Goal: Task Accomplishment & Management: Complete application form

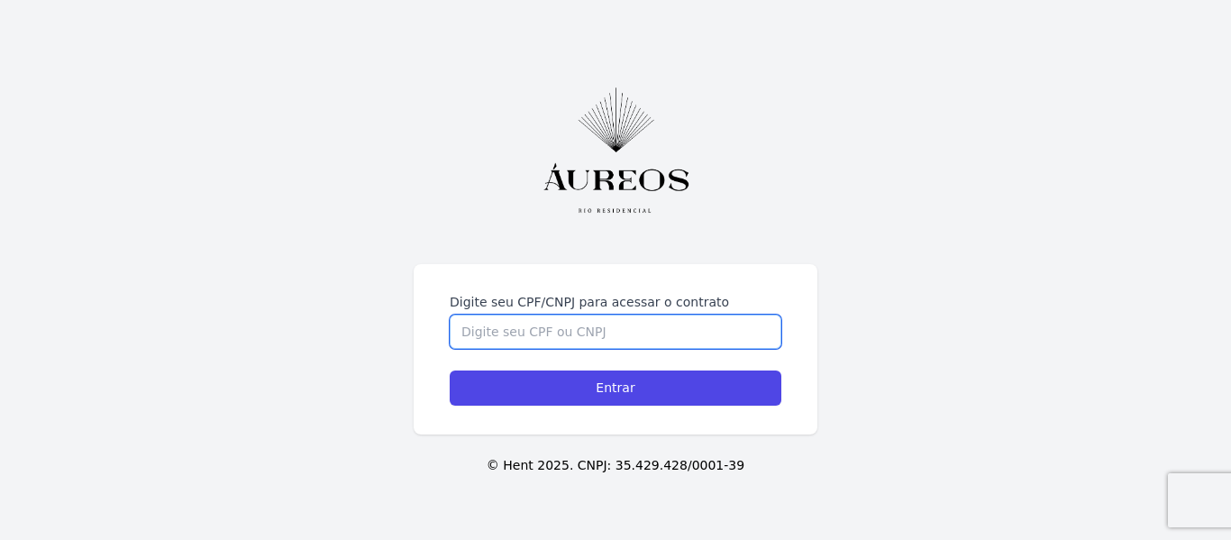
click at [538, 334] on input "Digite seu CPF/CNPJ para acessar o contrato" at bounding box center [616, 331] width 332 height 34
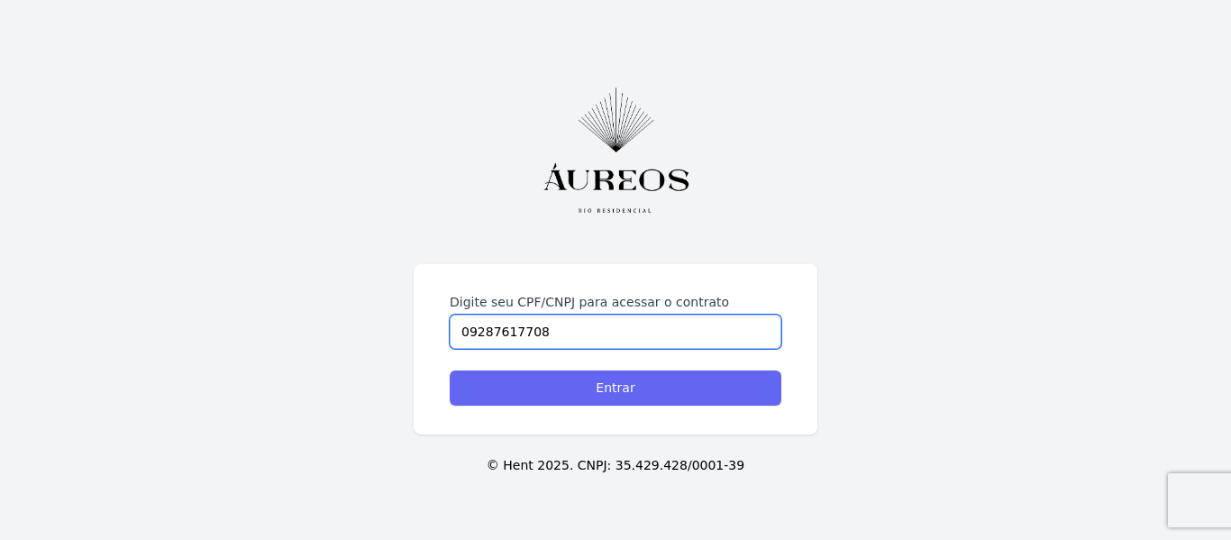
type input "09287617708"
click at [618, 388] on input "Entrar" at bounding box center [616, 387] width 332 height 35
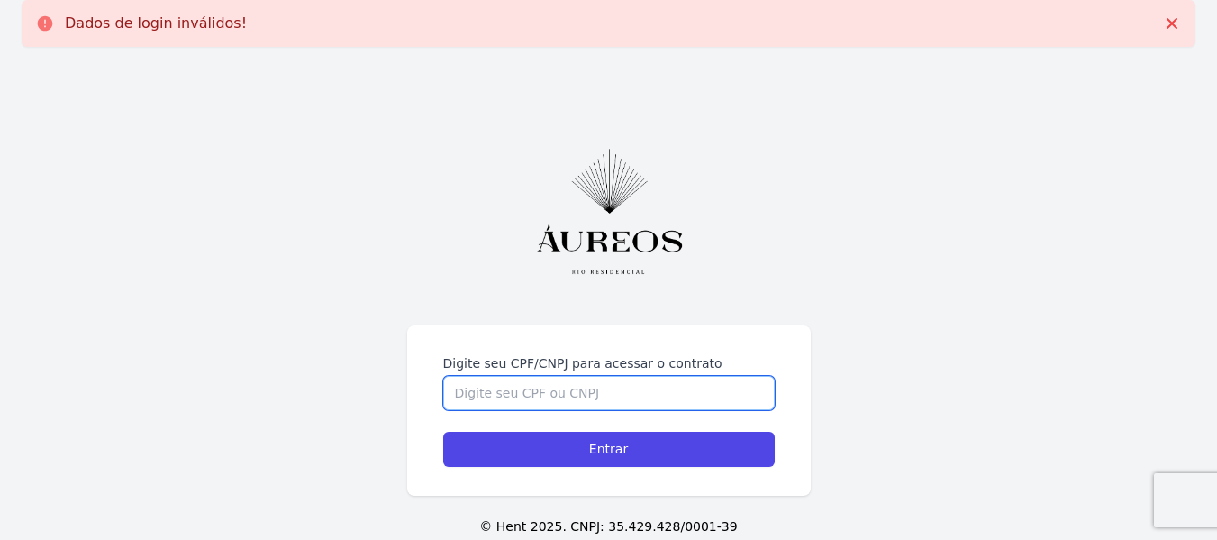
click at [491, 397] on input "Digite seu CPF/CNPJ para acessar o contrato" at bounding box center [609, 393] width 332 height 34
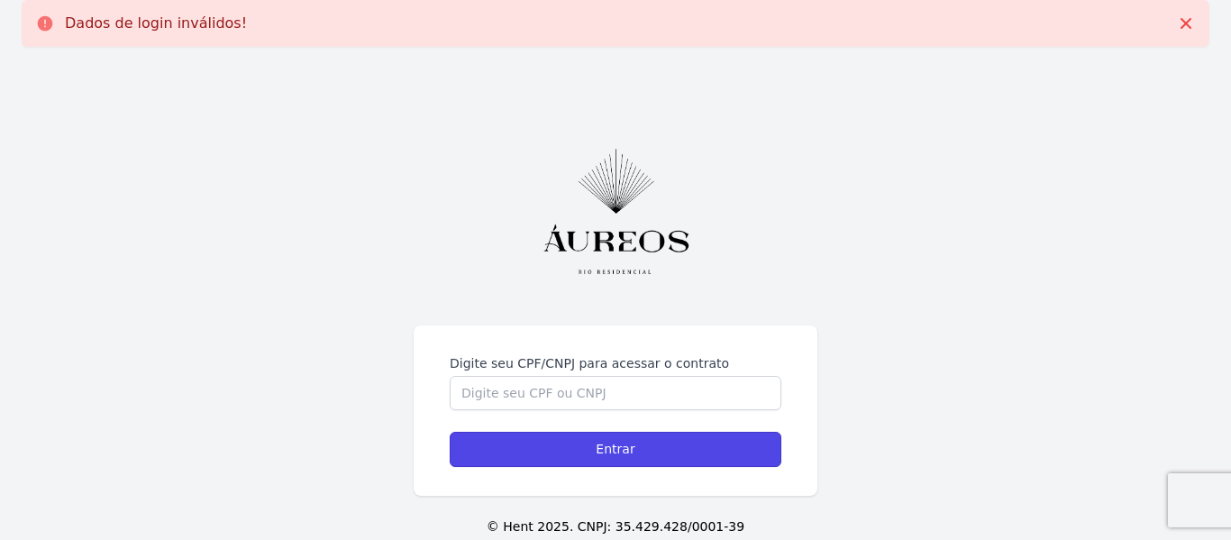
click at [491, 432] on input "Entrar" at bounding box center [616, 449] width 332 height 35
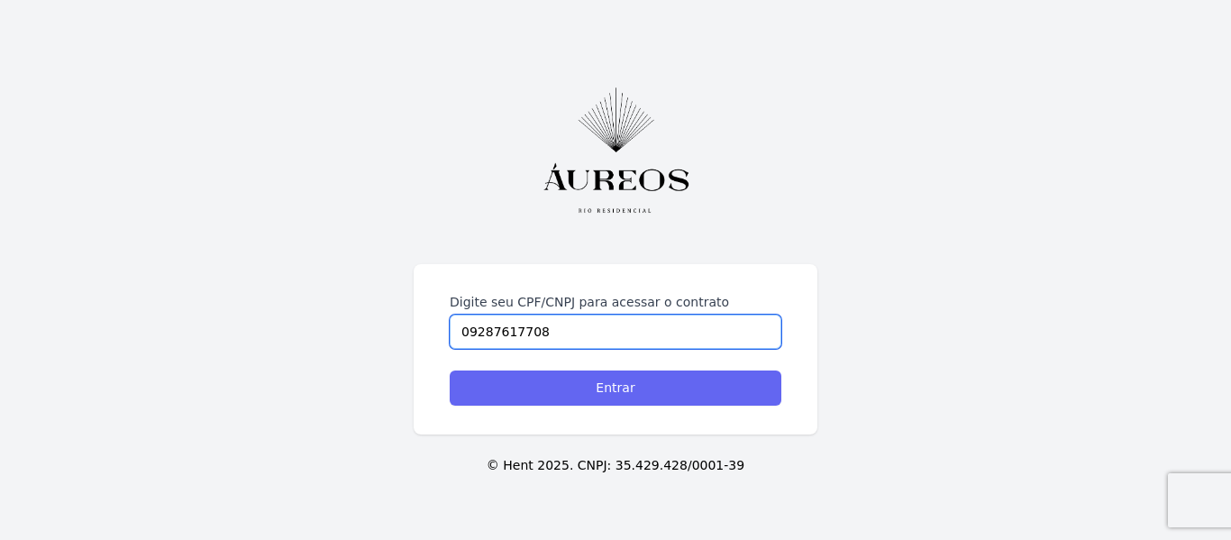
type input "09287617708"
click at [613, 393] on input "Entrar" at bounding box center [616, 387] width 332 height 35
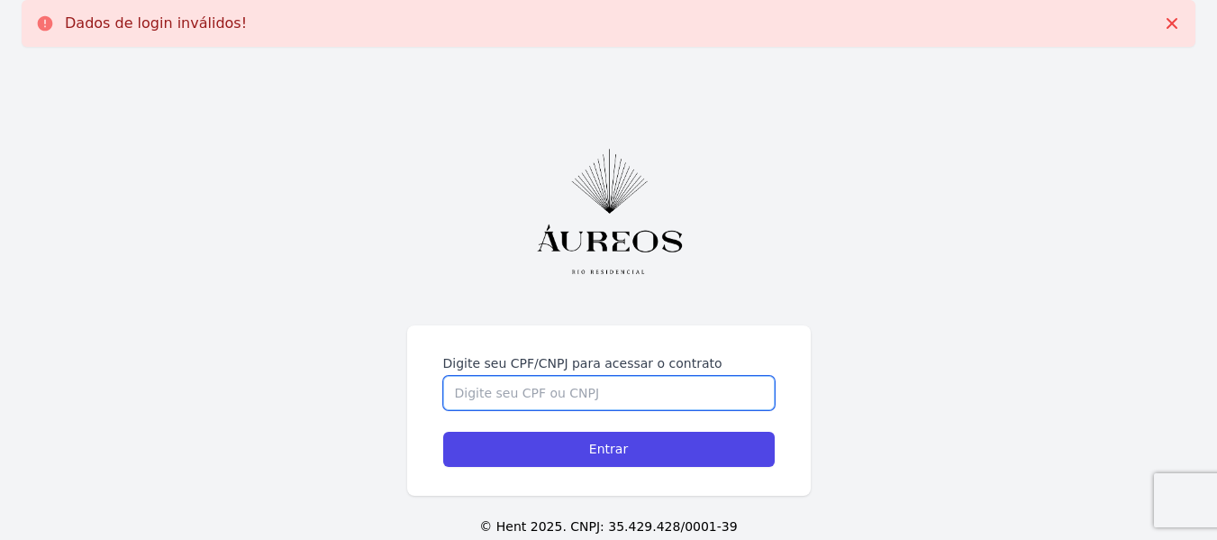
click at [495, 399] on input "Digite seu CPF/CNPJ para acessar o contrato" at bounding box center [609, 393] width 332 height 34
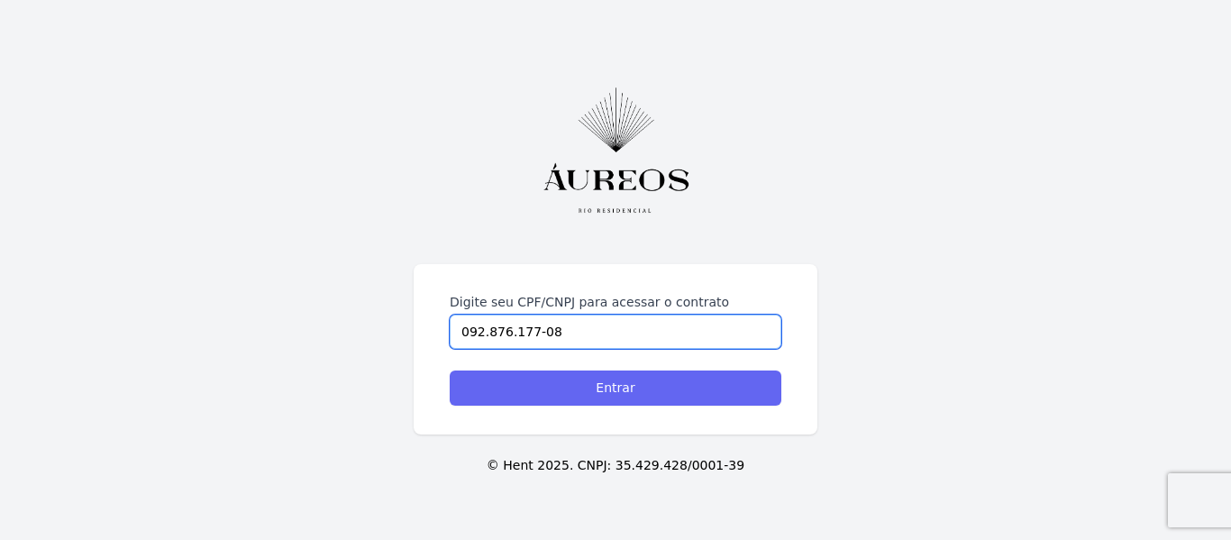
type input "092.876.177-08"
click at [614, 387] on input "Entrar" at bounding box center [616, 387] width 332 height 35
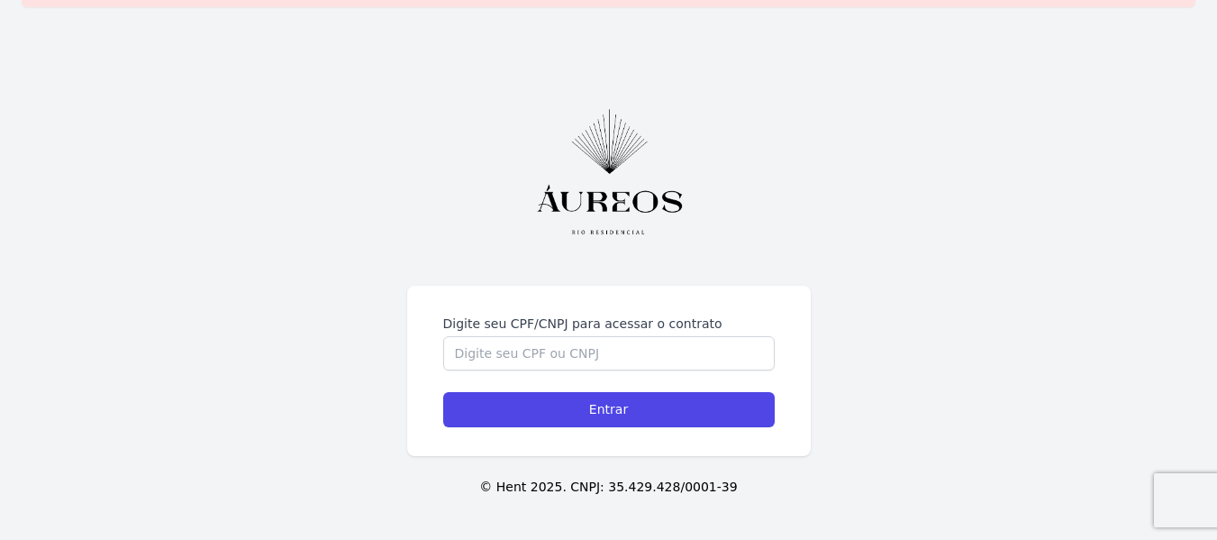
scroll to position [61, 0]
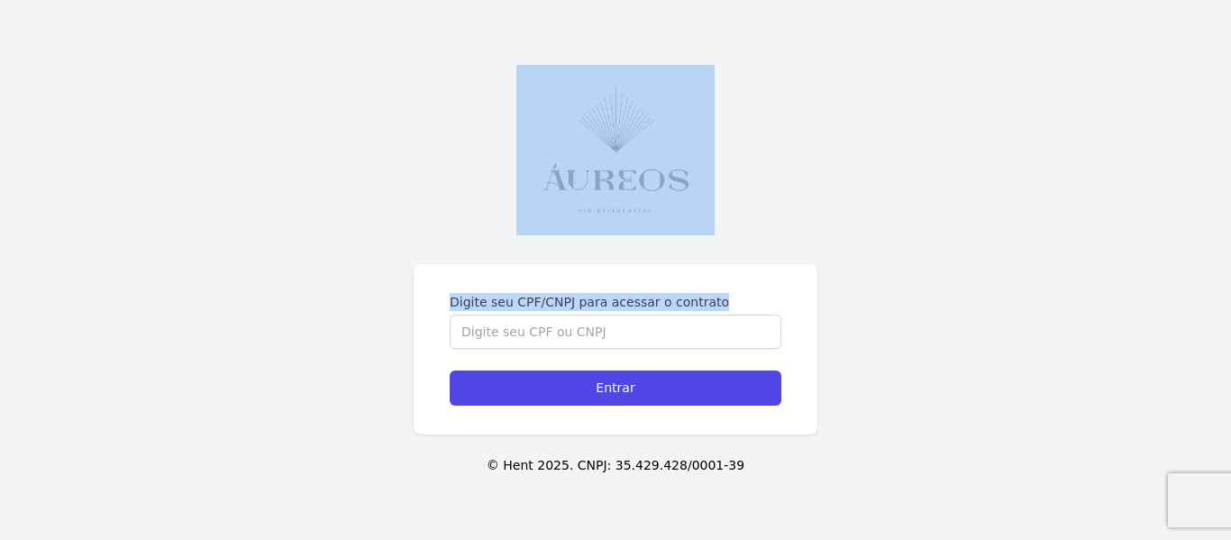
drag, startPoint x: 500, startPoint y: 330, endPoint x: 494, endPoint y: 342, distance: 14.1
click at [499, 336] on div "Digite seu CPF/CNPJ para acessar o contrato Entrar © Hent 2025. CNPJ: 35.429.42…" at bounding box center [615, 270] width 1231 height 540
click at [409, 275] on div "Digite seu CPF/CNPJ para acessar o contrato Entrar © Hent 2025. CNPJ: 35.429.42…" at bounding box center [615, 270] width 1231 height 540
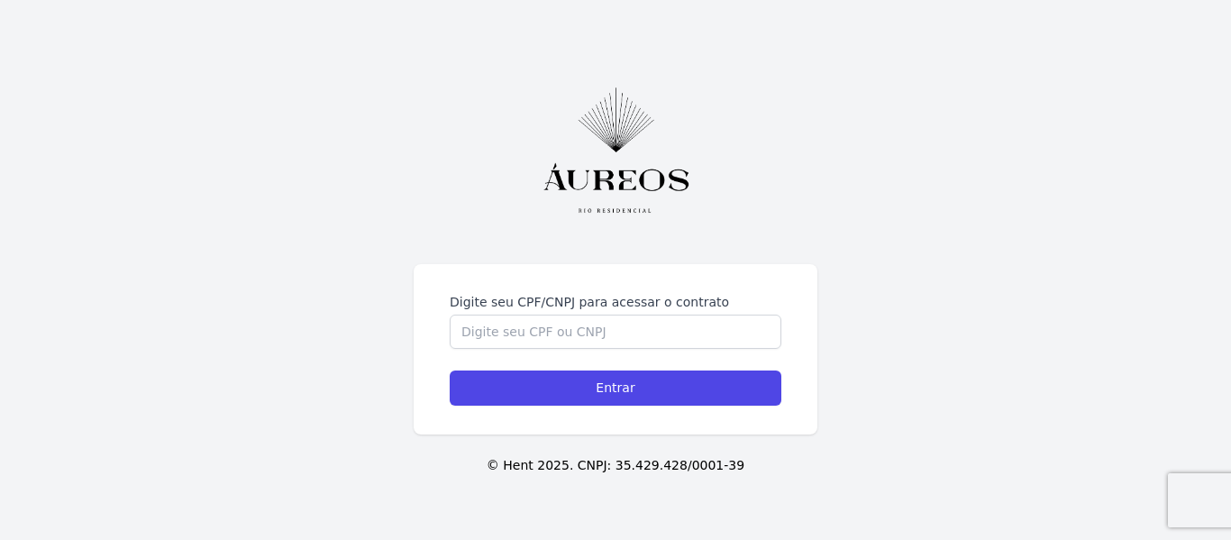
click at [539, 349] on form "Digite seu CPF/CNPJ para acessar o contrato Entrar" at bounding box center [616, 349] width 332 height 113
drag, startPoint x: 532, startPoint y: 346, endPoint x: 520, endPoint y: 338, distance: 14.2
click at [531, 346] on input "Digite seu CPF/CNPJ para acessar o contrato" at bounding box center [616, 331] width 332 height 34
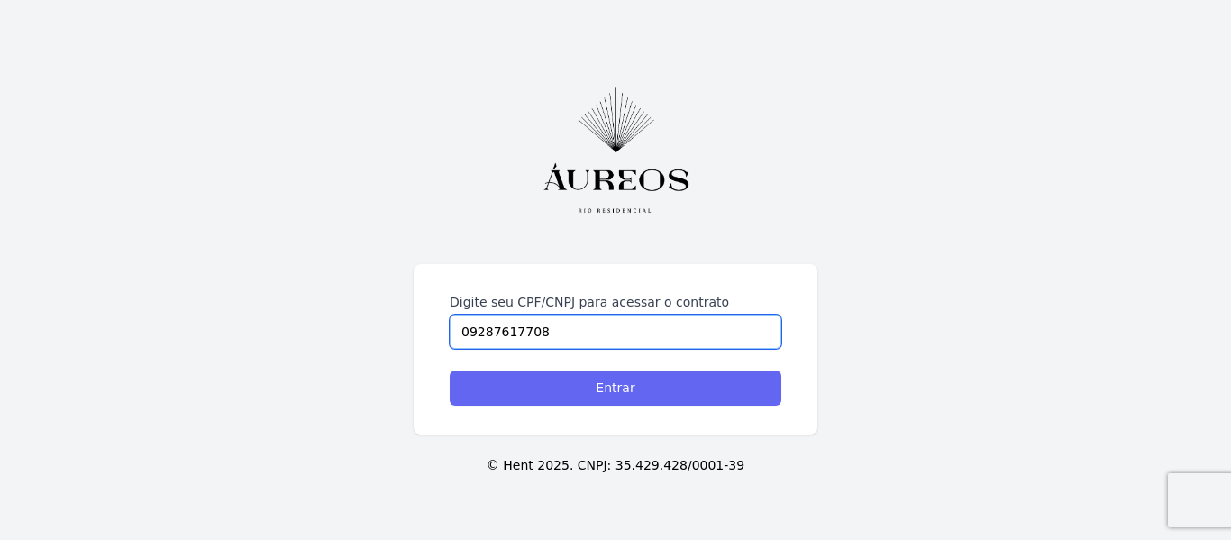
type input "09287617708"
click at [632, 387] on input "Entrar" at bounding box center [616, 387] width 332 height 35
